Goal: Find specific page/section

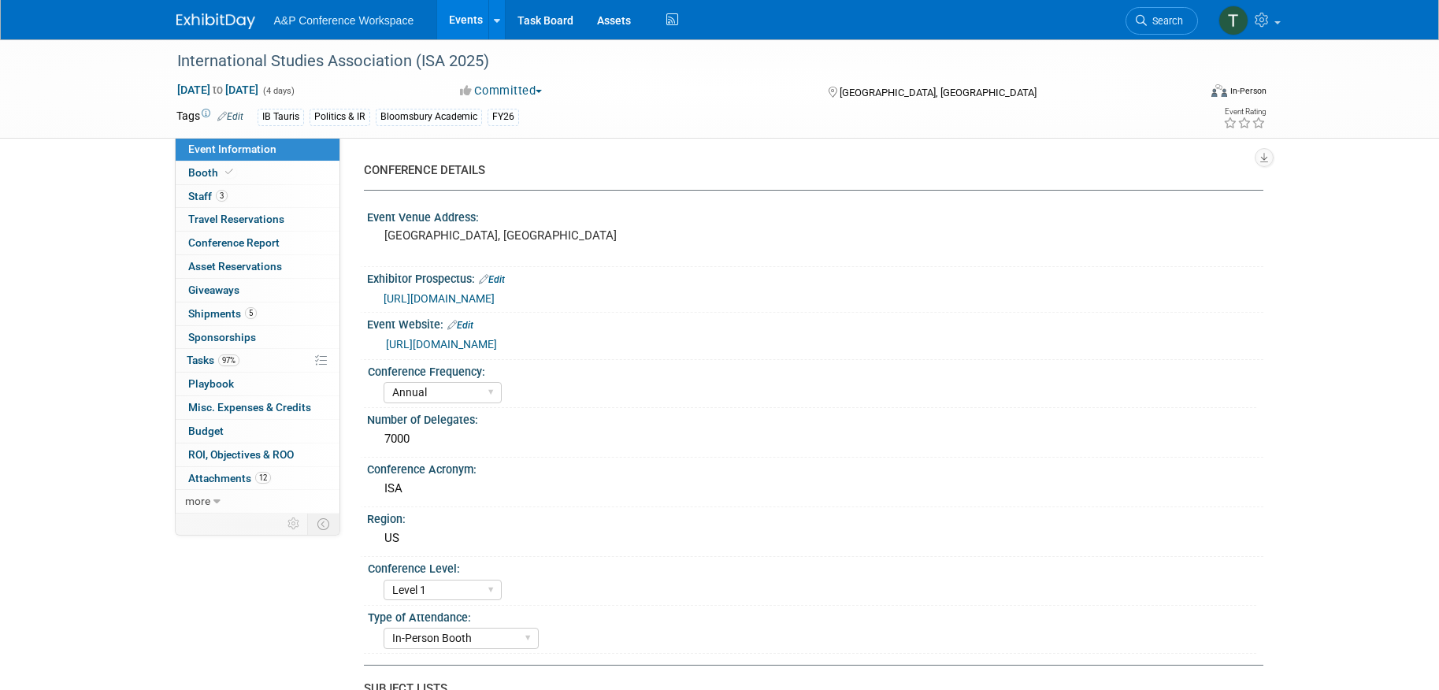
select select "Annual"
select select "Level 1"
select select "In-Person Booth"
select select "Politics & International Relations"
select select "Bloomsbury/Rowman & Littlefield"
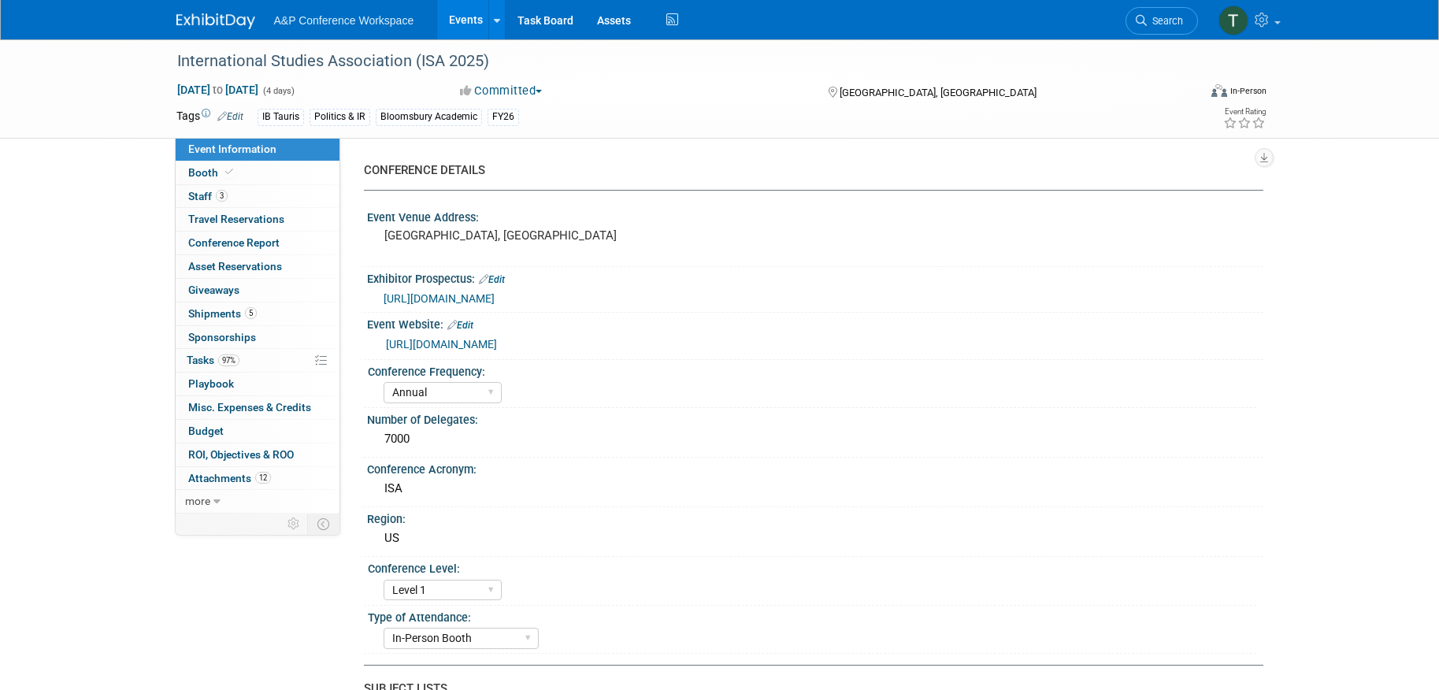
select select "Amanda Oney"
select select "Ami Reitmeier"
select select "Maria Rohde"
select select "Networking/Commissioning"
click at [598, 17] on link "Assets" at bounding box center [613, 19] width 57 height 39
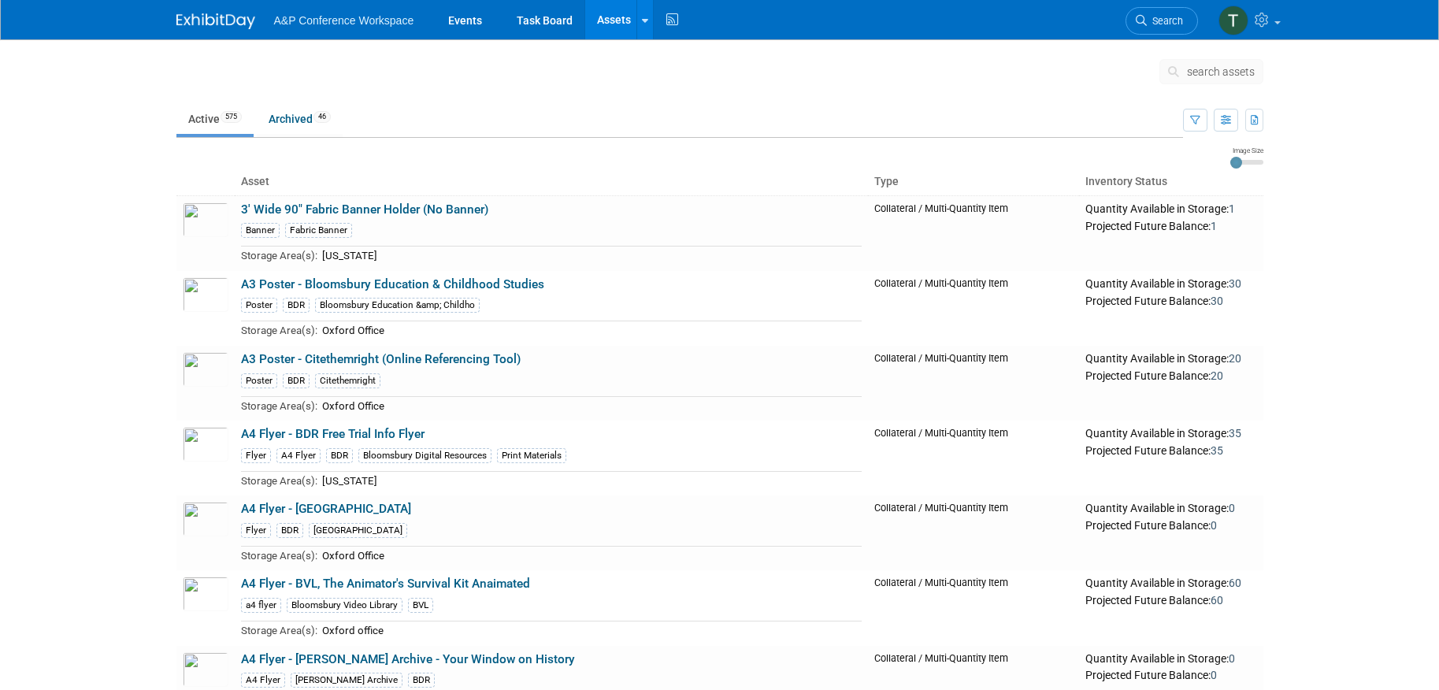
click at [1195, 70] on span "search assets" at bounding box center [1221, 71] width 68 height 13
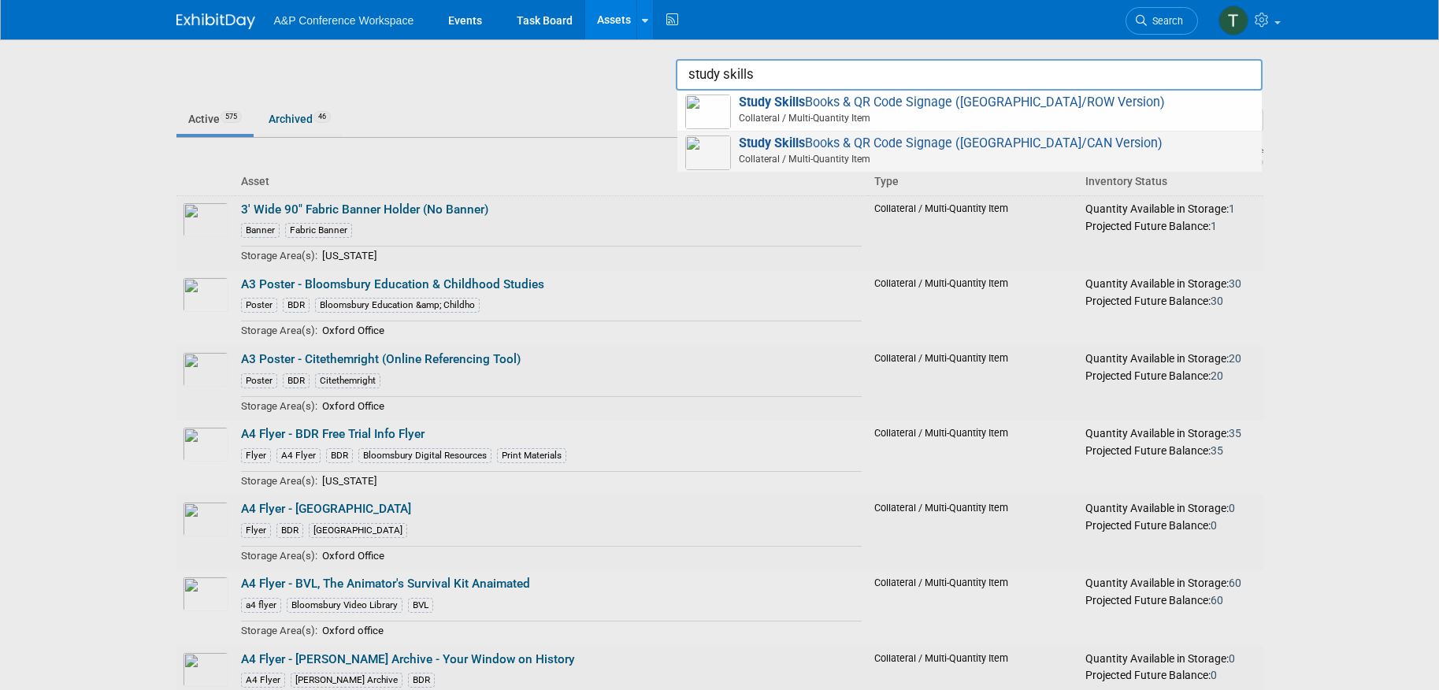
click at [934, 139] on span "Study Skills Books & QR Code Signage (US/CAN Version) Collateral / Multi-Quanti…" at bounding box center [969, 151] width 568 height 32
type input "Study Skills Books & QR Code Signage ([GEOGRAPHIC_DATA]/CAN Version)"
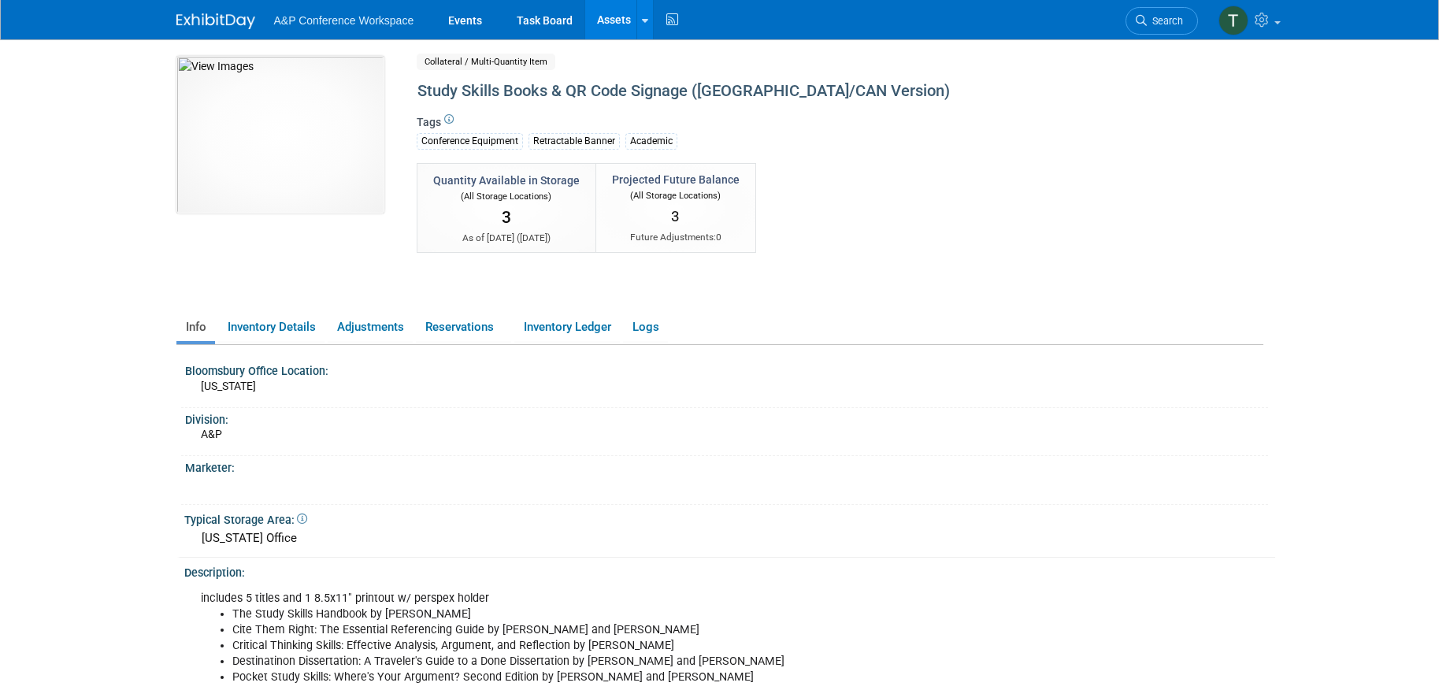
scroll to position [8, 0]
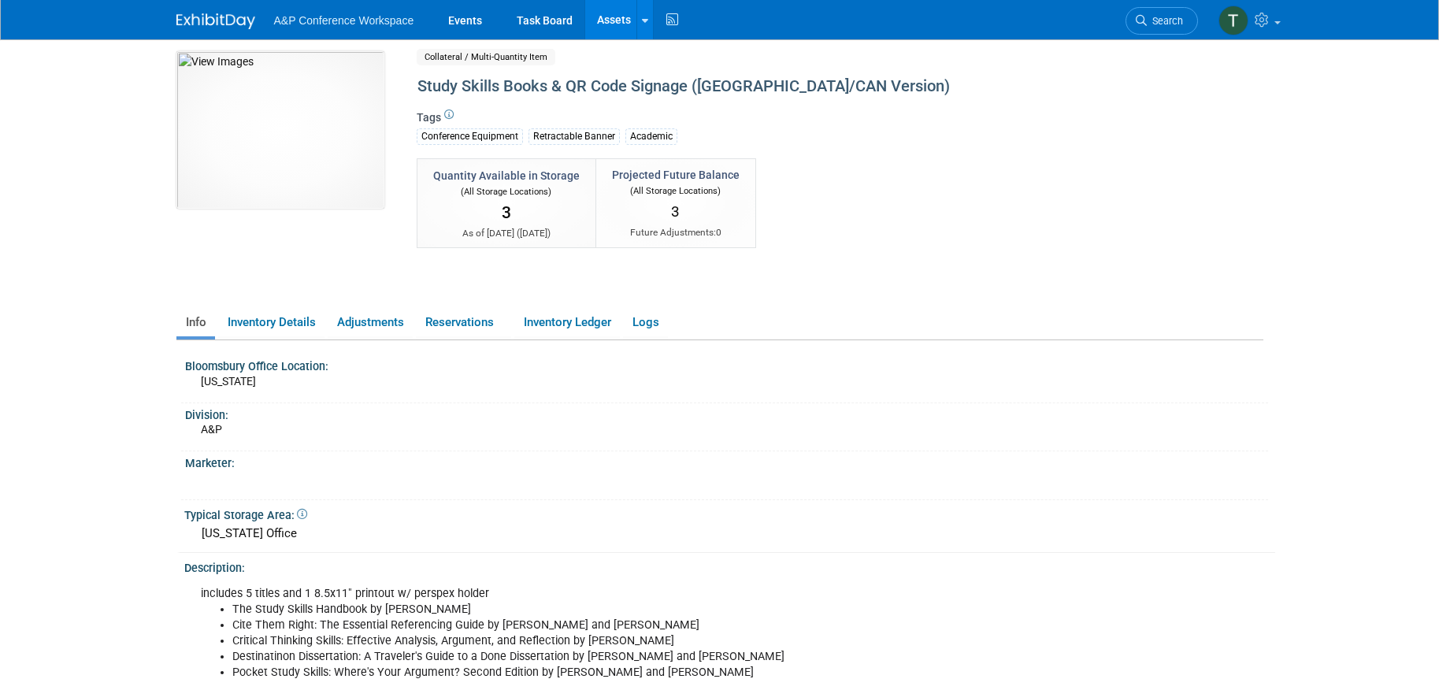
click at [1177, 171] on div "10031442-10721542-0dea9505-e616-46ab-b963-55ec9014bce3.jpg Collateral / Multi-Q…" at bounding box center [720, 173] width 1110 height 245
click at [498, 496] on div "Marketer:" at bounding box center [724, 475] width 1087 height 48
click at [284, 157] on img at bounding box center [280, 129] width 208 height 157
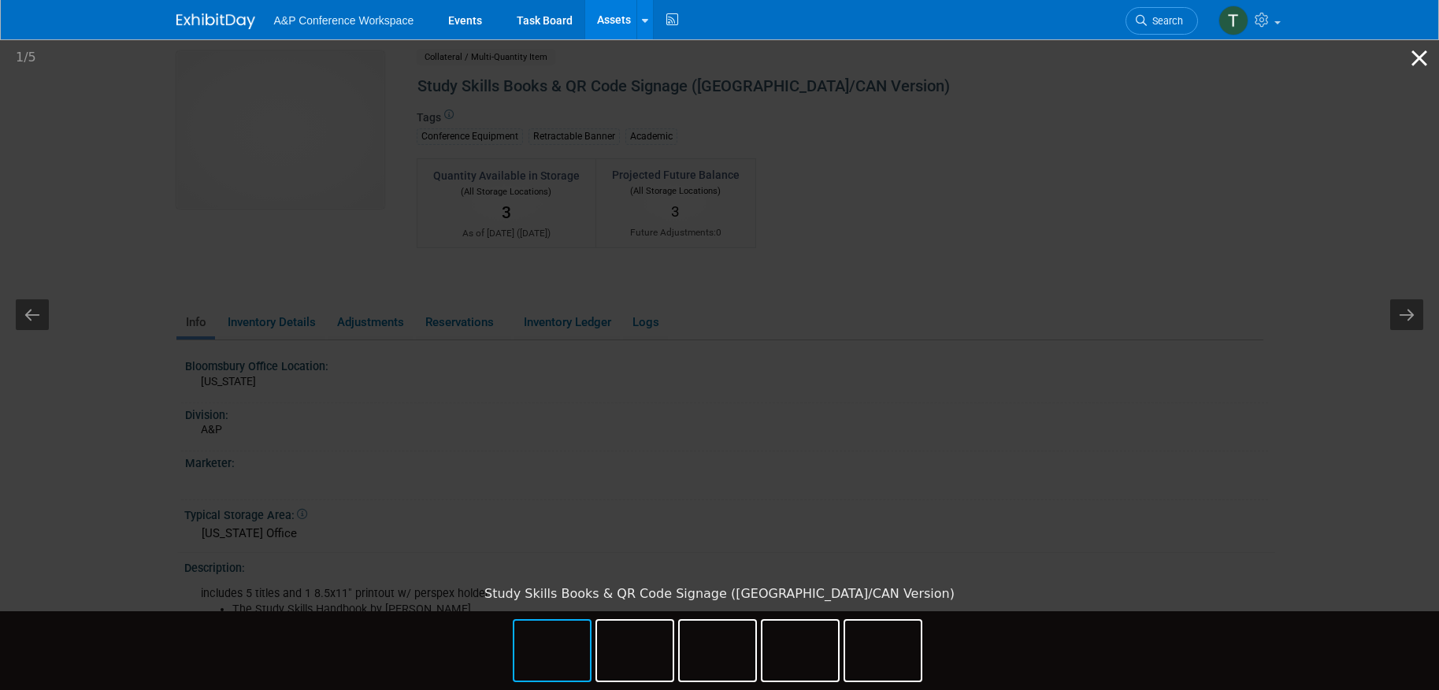
click at [1420, 68] on button "Close gallery" at bounding box center [1418, 57] width 39 height 37
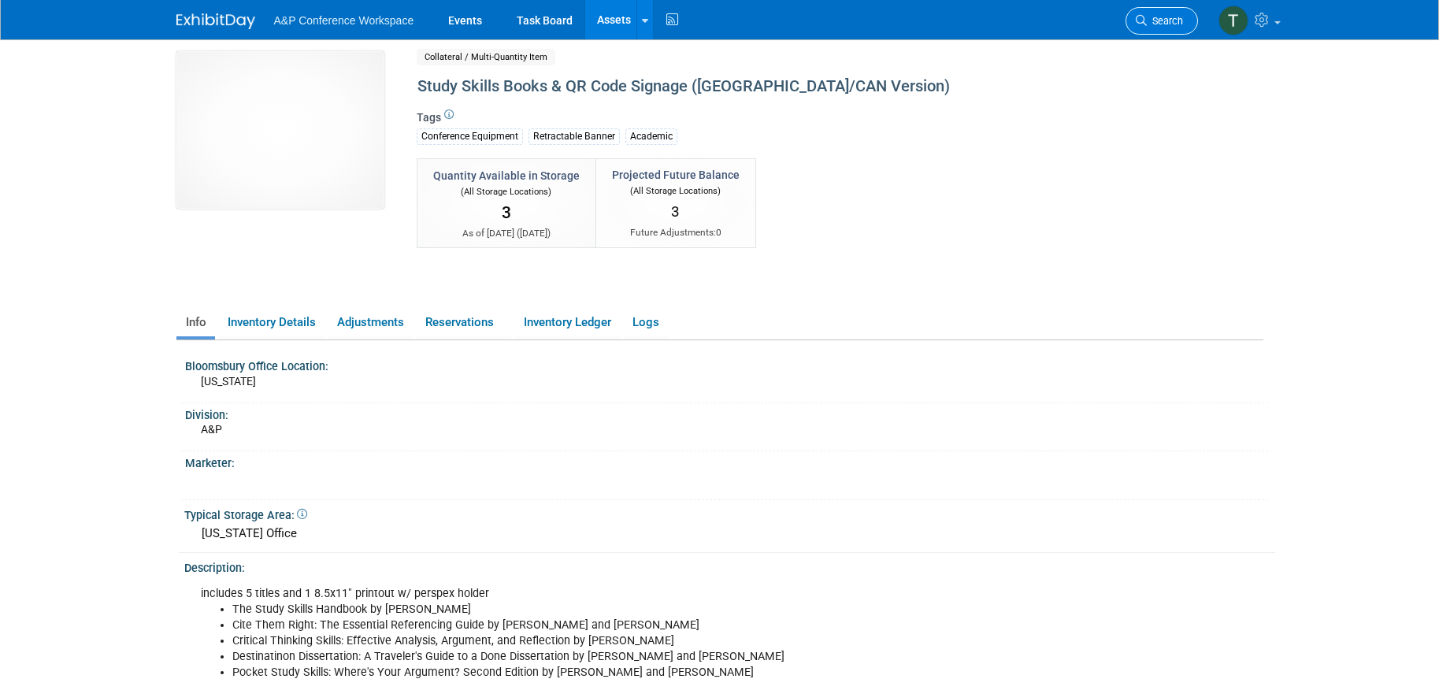
click at [1155, 24] on span "Search" at bounding box center [1164, 21] width 36 height 12
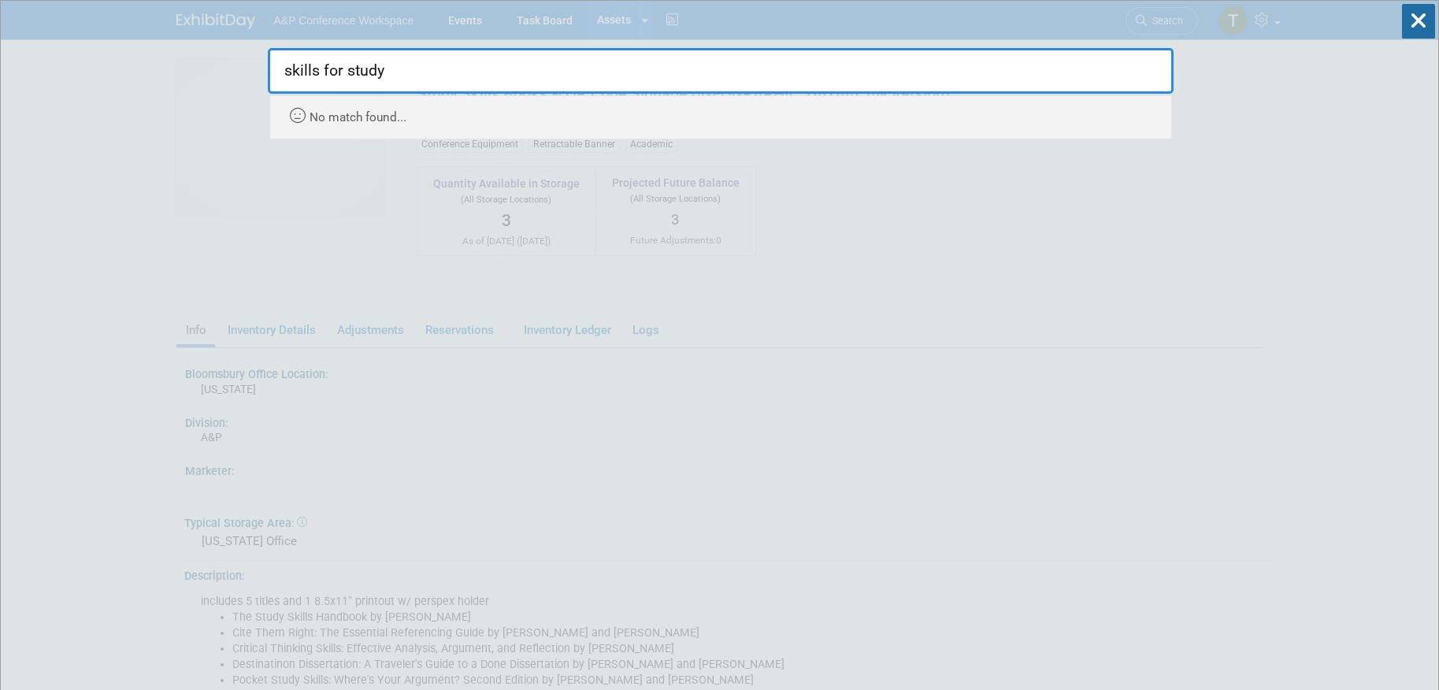
type input "skills for study"
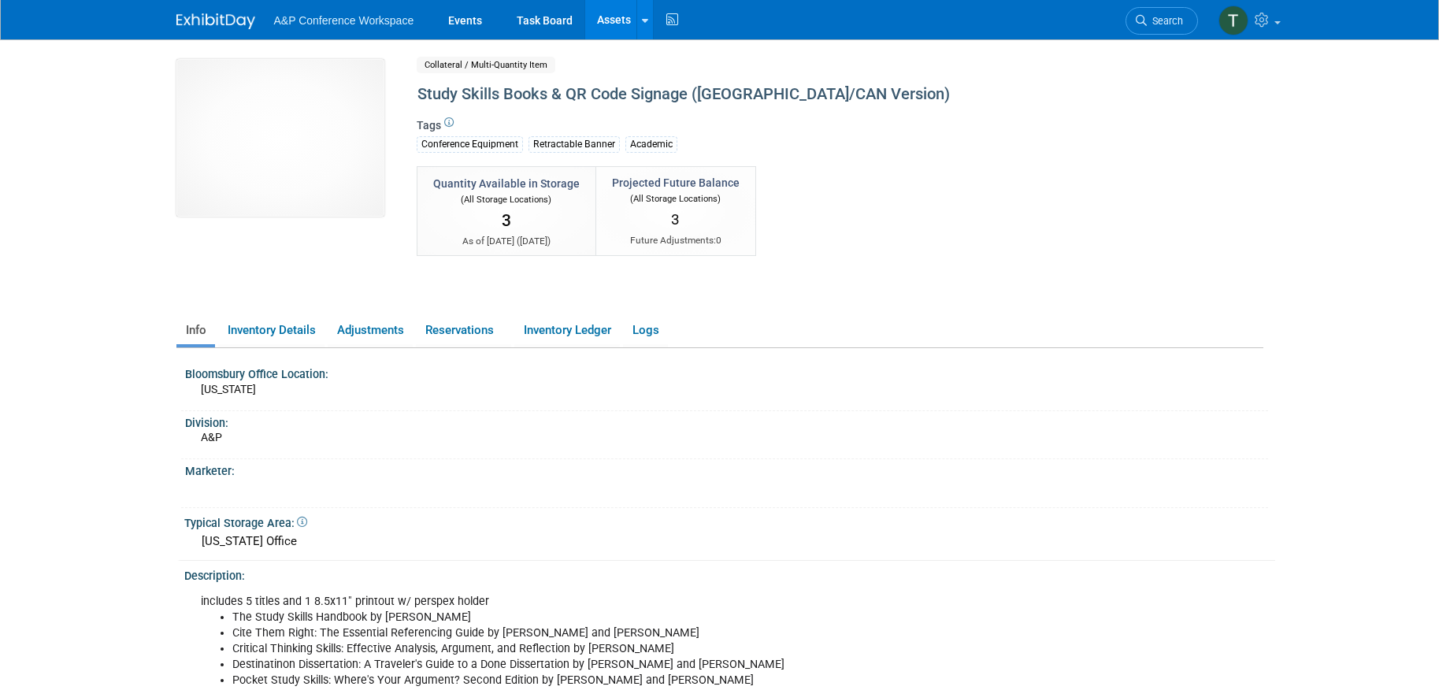
click at [618, 14] on link "Assets" at bounding box center [613, 19] width 57 height 39
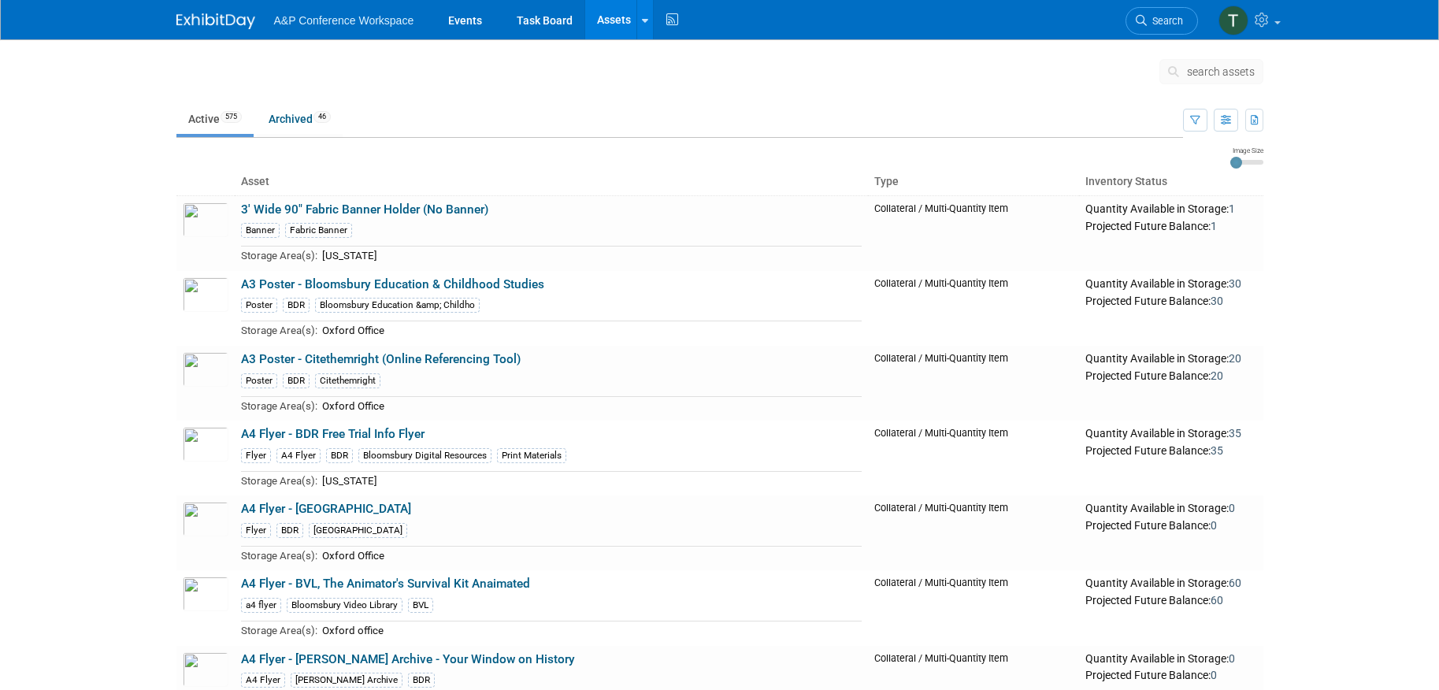
click at [1199, 71] on span "search assets" at bounding box center [1221, 71] width 68 height 13
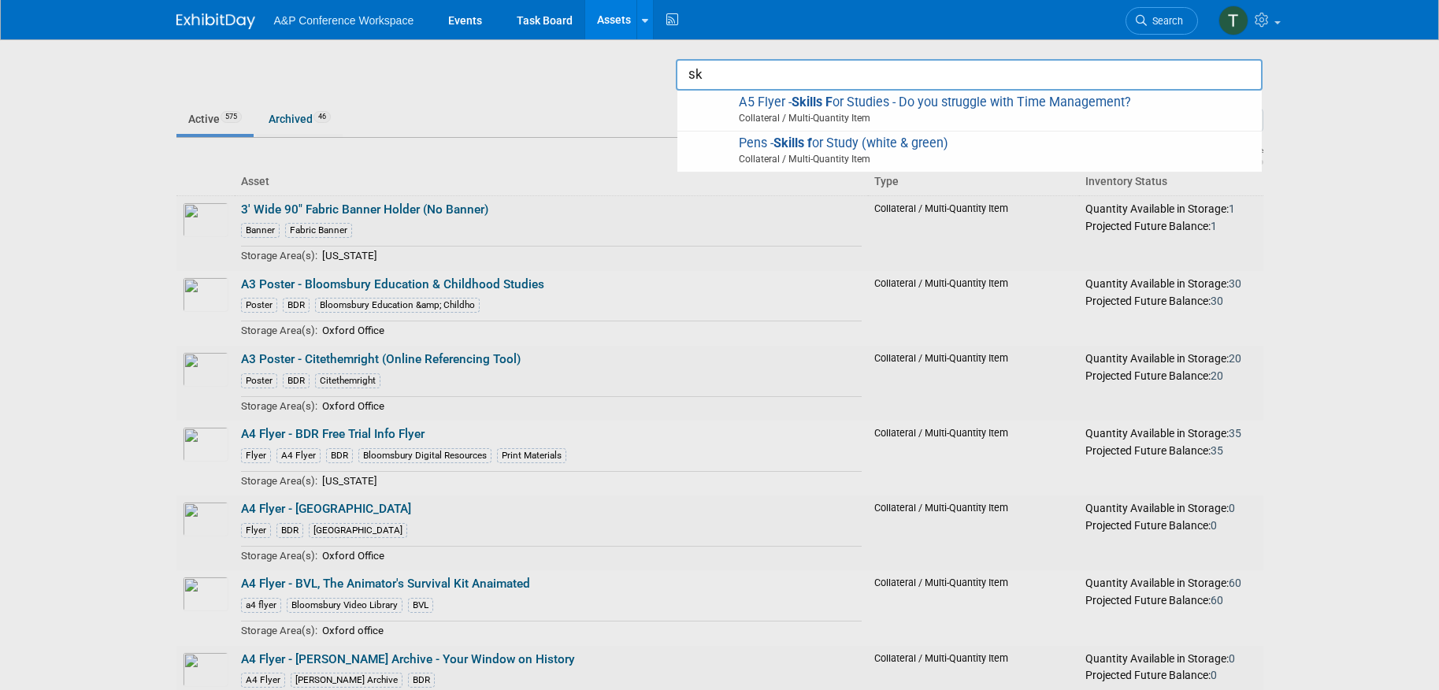
type input "s"
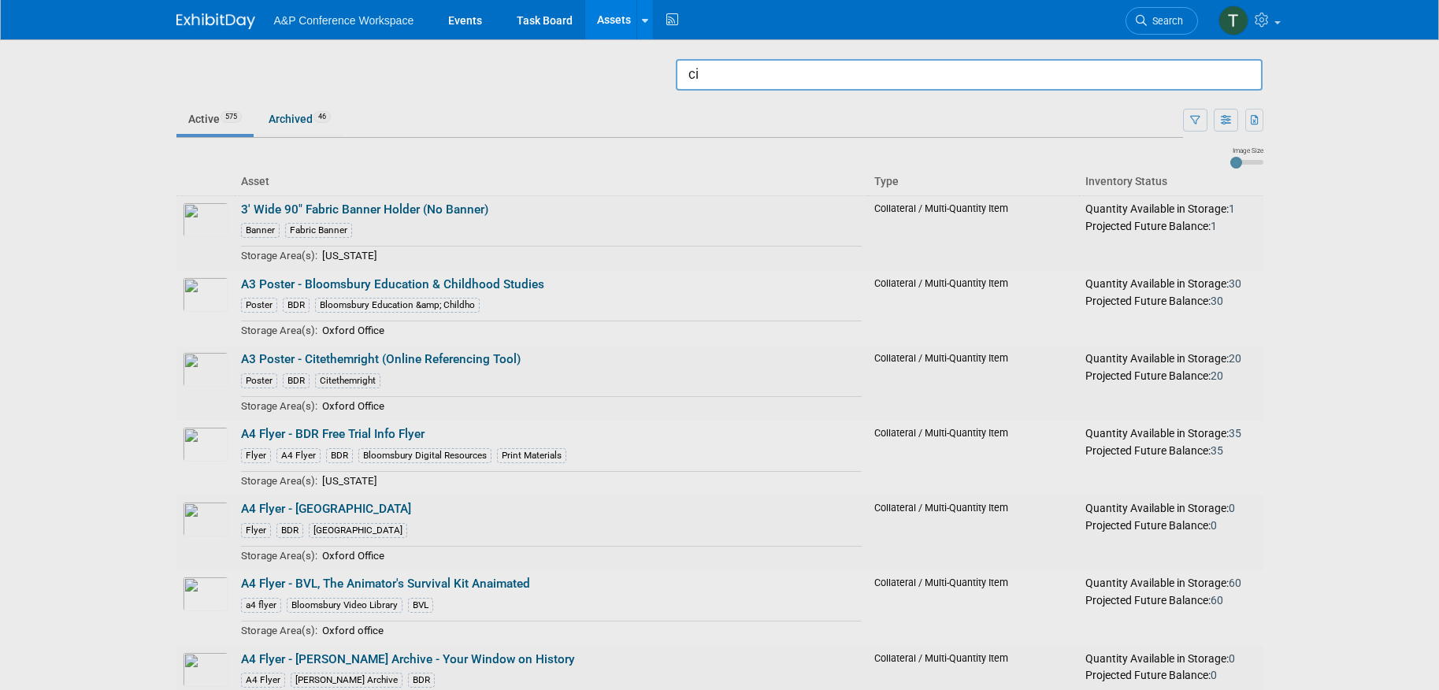
type input "c"
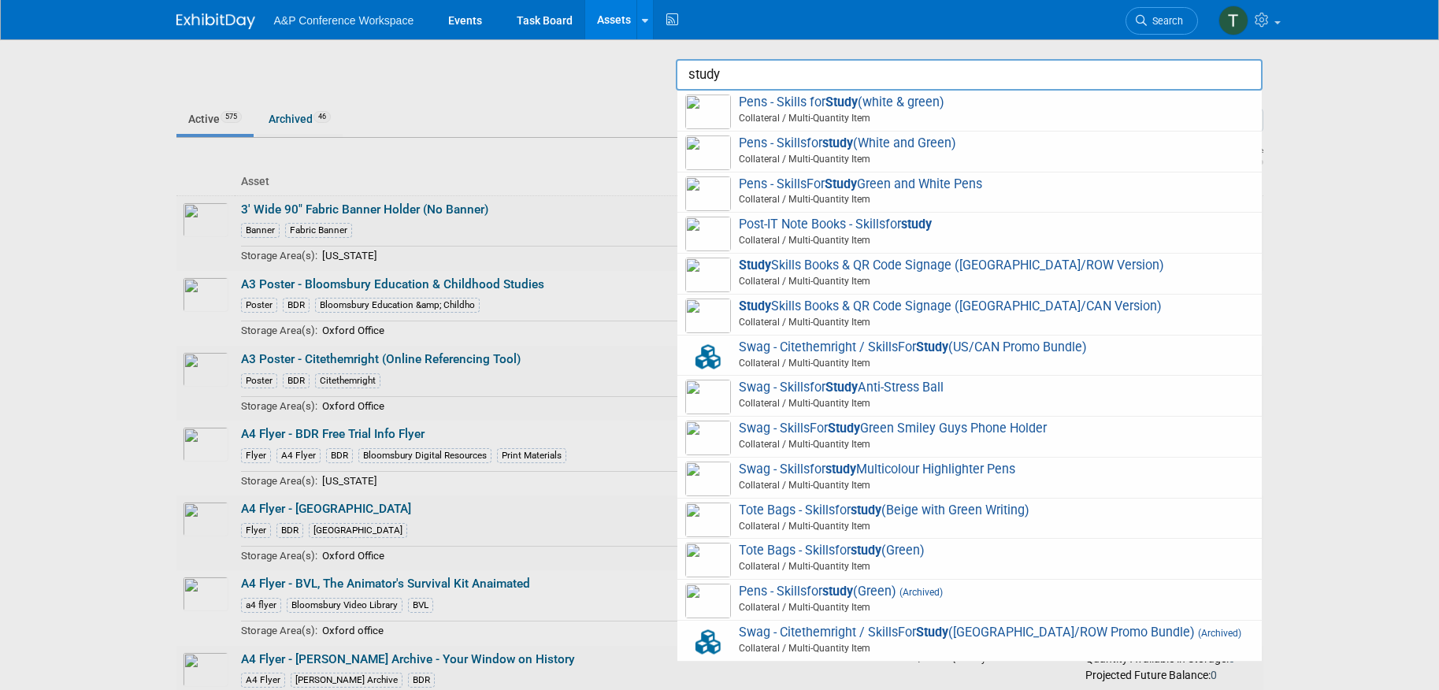
drag, startPoint x: 730, startPoint y: 74, endPoint x: 691, endPoint y: 74, distance: 39.4
click at [691, 74] on input "study" at bounding box center [969, 74] width 587 height 31
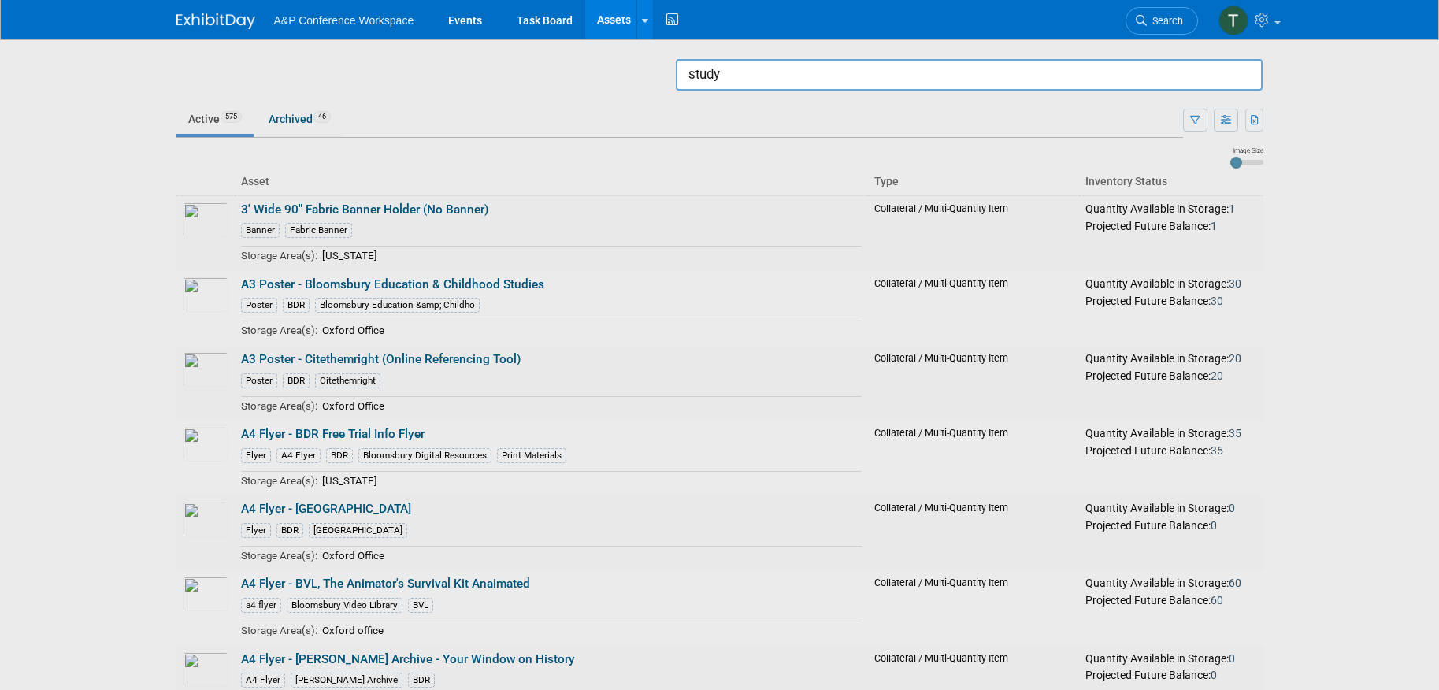
paste input "Skills For Study/Cite Them Right Promo Bundle"
type input "Skills For Study/Cite Them Right Promo Bundle"
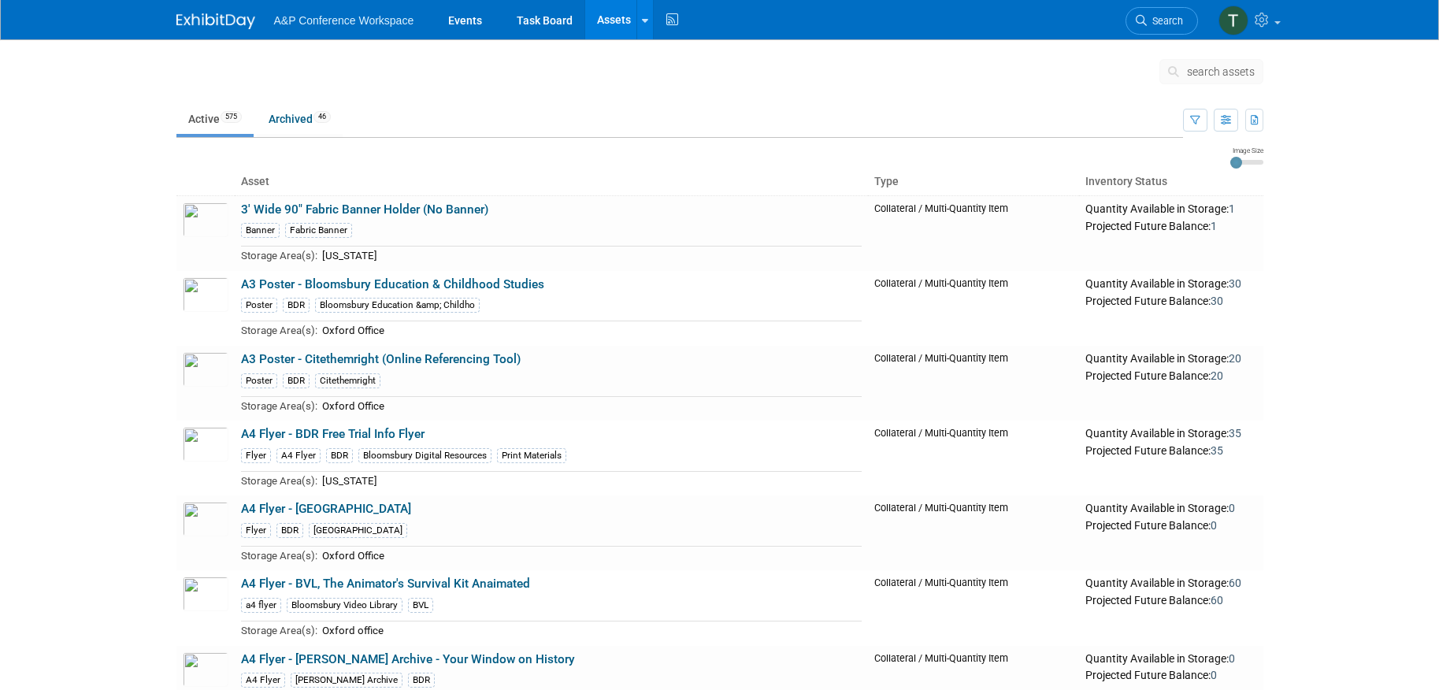
click at [1205, 77] on span "search assets" at bounding box center [1221, 71] width 68 height 13
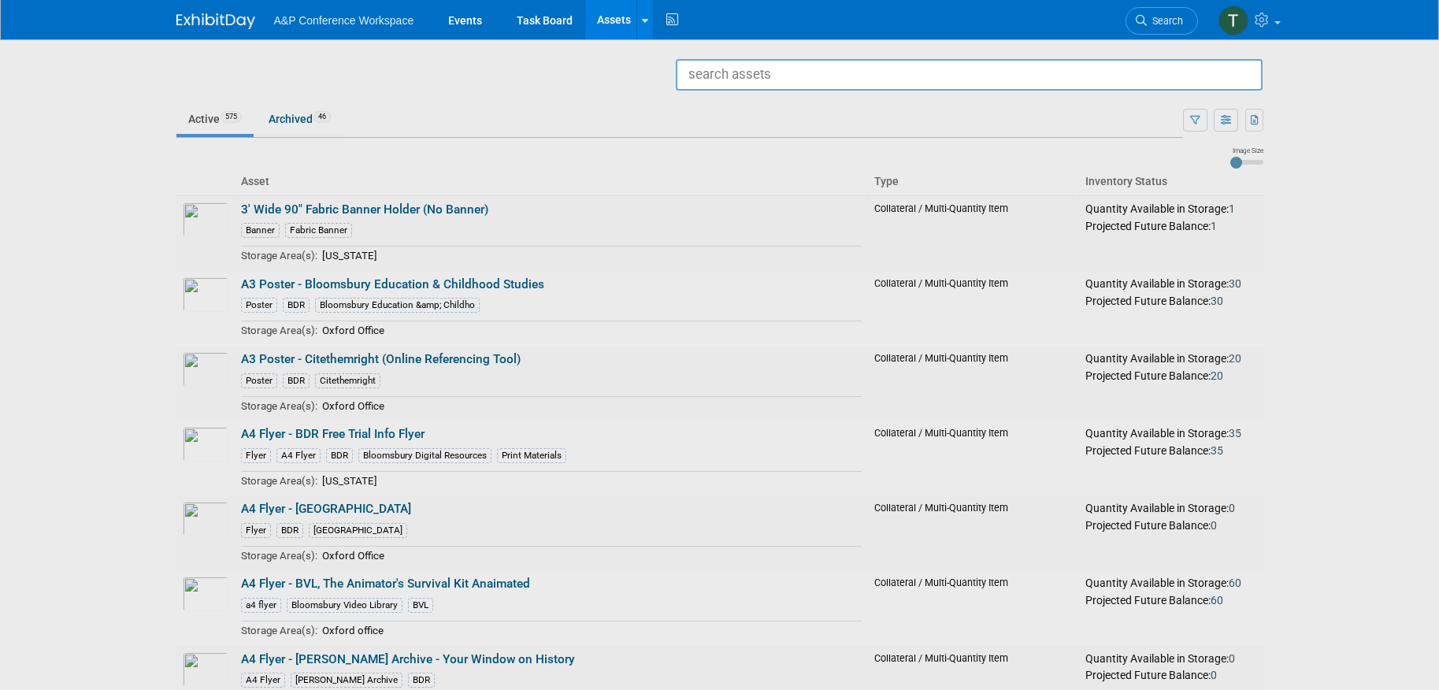
paste input "Skills For Study/Cite Them Right Promo Bundle"
type input "Skills For Study/Cite Them Right Promo Bundle"
